Goal: Task Accomplishment & Management: Manage account settings

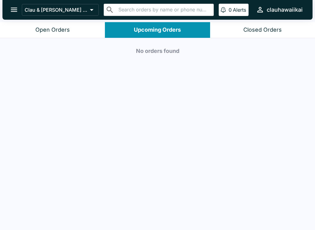
click at [19, 14] on button "open drawer" at bounding box center [14, 10] width 16 height 16
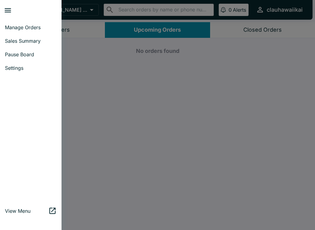
click at [44, 30] on span "Manage Orders" at bounding box center [31, 27] width 52 height 6
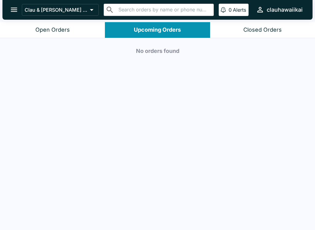
click at [154, 32] on div "Upcoming Orders" at bounding box center [157, 29] width 47 height 7
click at [172, 37] on button "Upcoming Orders" at bounding box center [157, 30] width 105 height 16
click at [173, 38] on div "Open Orders Upcoming Orders Closed Orders" at bounding box center [157, 30] width 315 height 16
click at [185, 31] on button "Upcoming Orders" at bounding box center [157, 30] width 105 height 16
click at [185, 30] on button "Upcoming Orders" at bounding box center [157, 30] width 105 height 16
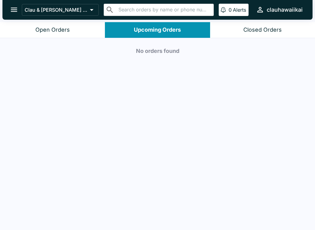
click at [268, 34] on button "Closed Orders" at bounding box center [262, 30] width 105 height 16
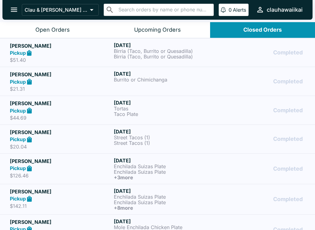
click at [61, 32] on div "Open Orders" at bounding box center [52, 29] width 34 height 7
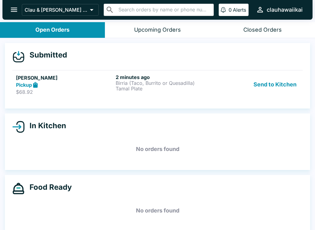
click at [92, 88] on div "Pickup" at bounding box center [64, 85] width 97 height 7
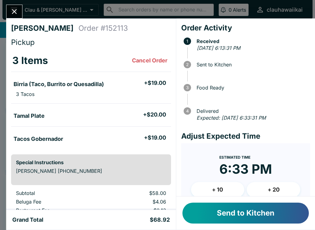
click at [274, 214] on button "Send to Kitchen" at bounding box center [246, 213] width 127 height 21
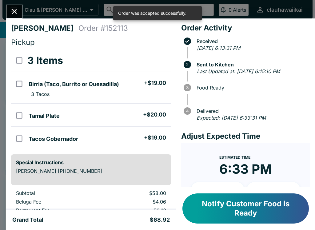
click at [23, 112] on input "orders table" at bounding box center [19, 116] width 14 height 14
click at [162, 62] on button "Refund" at bounding box center [154, 60] width 32 height 15
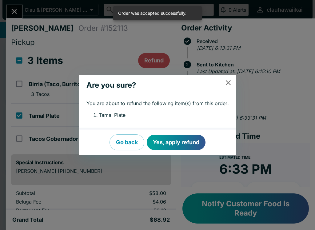
click at [192, 143] on button "Yes, apply refund" at bounding box center [176, 142] width 59 height 15
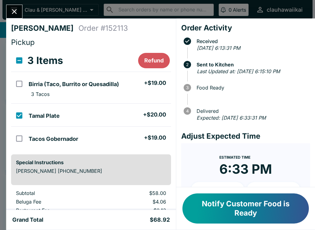
checkbox input "false"
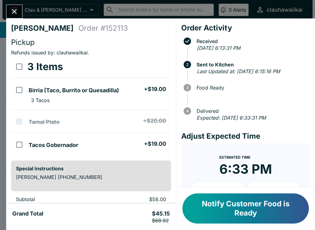
click at [268, 210] on button "Notify Customer Food is Ready" at bounding box center [246, 209] width 127 height 30
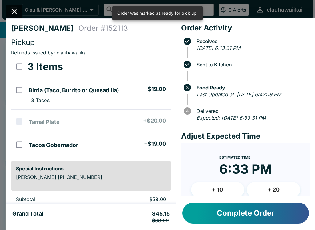
click at [277, 214] on button "Complete Order" at bounding box center [246, 213] width 127 height 21
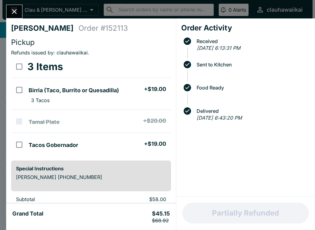
click at [19, 16] on button "Close" at bounding box center [14, 11] width 16 height 13
